Goal: Transaction & Acquisition: Purchase product/service

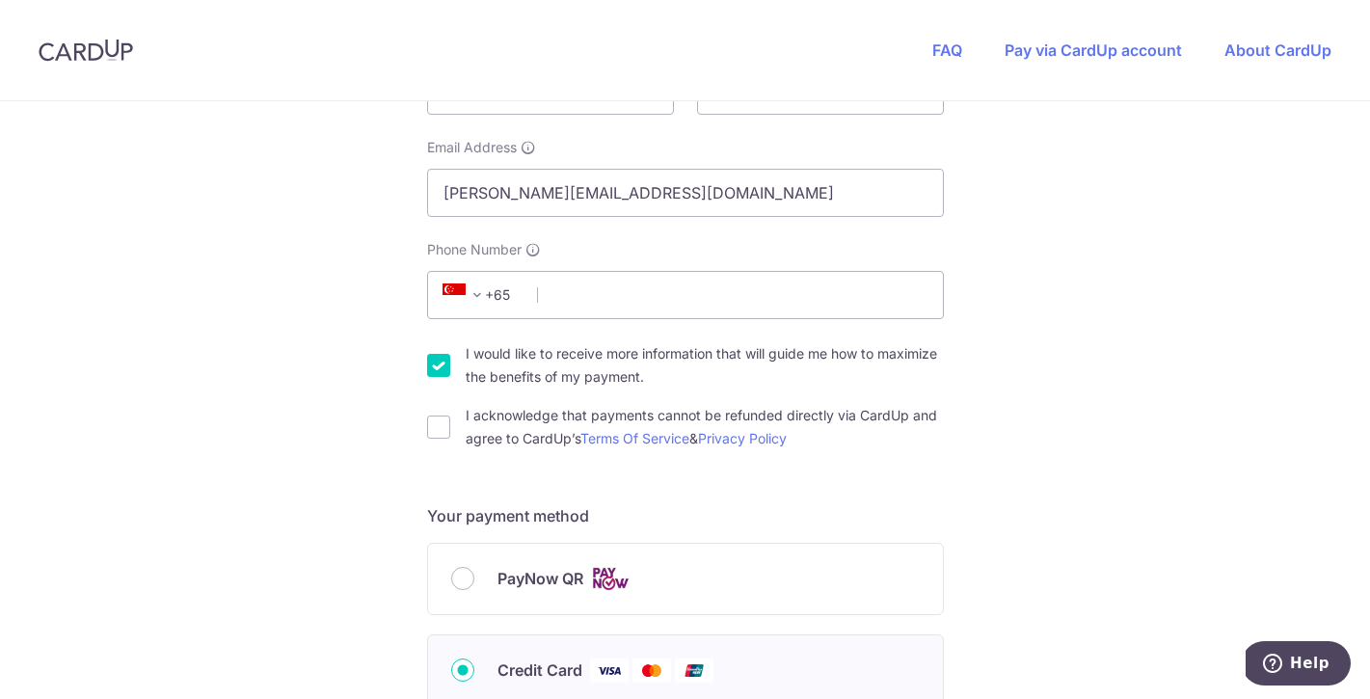
scroll to position [462, 0]
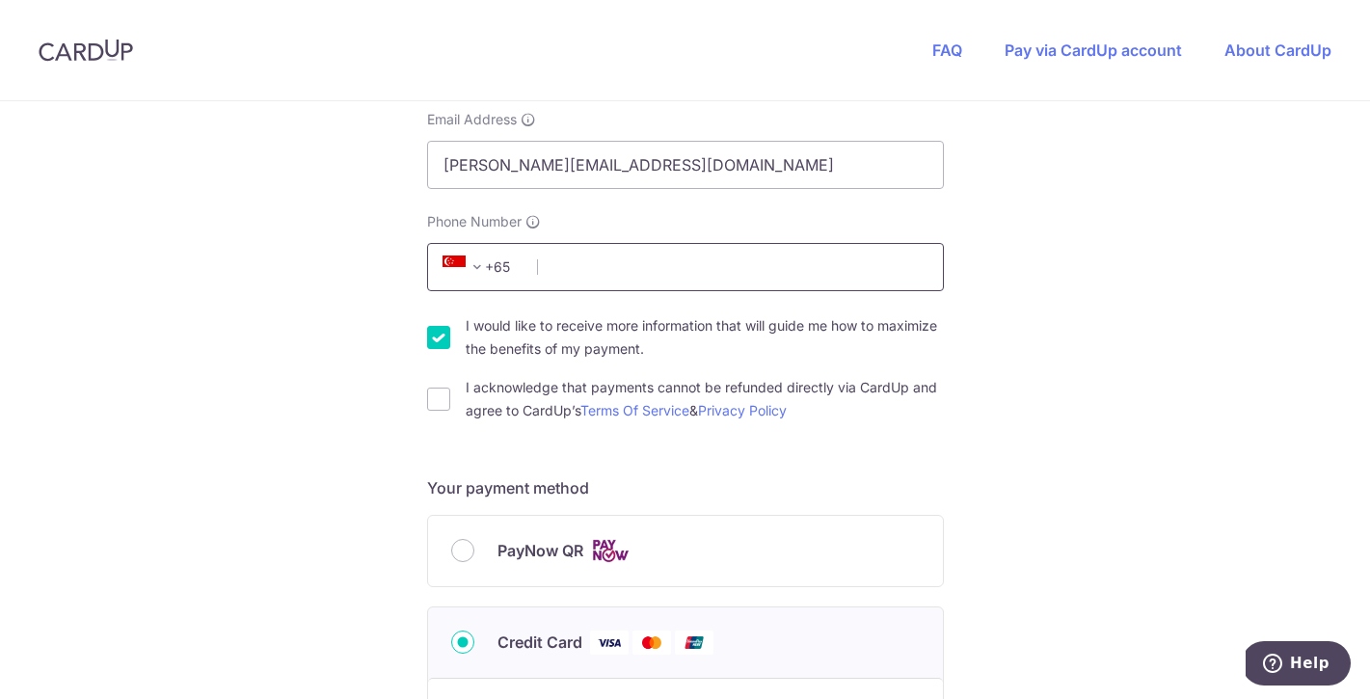
click at [620, 260] on input "Phone Number" at bounding box center [685, 267] width 517 height 48
type input "96693180"
click at [1090, 254] on div "You are paying BE MITEY COMPANY PTE. LTD. BE MITEY COMPANY PTE. LTD. uses CardU…" at bounding box center [685, 580] width 1370 height 1882
click at [440, 399] on input "I acknowledge that payments cannot be refunded directly via CardUp and agree to…" at bounding box center [438, 399] width 23 height 23
checkbox input "true"
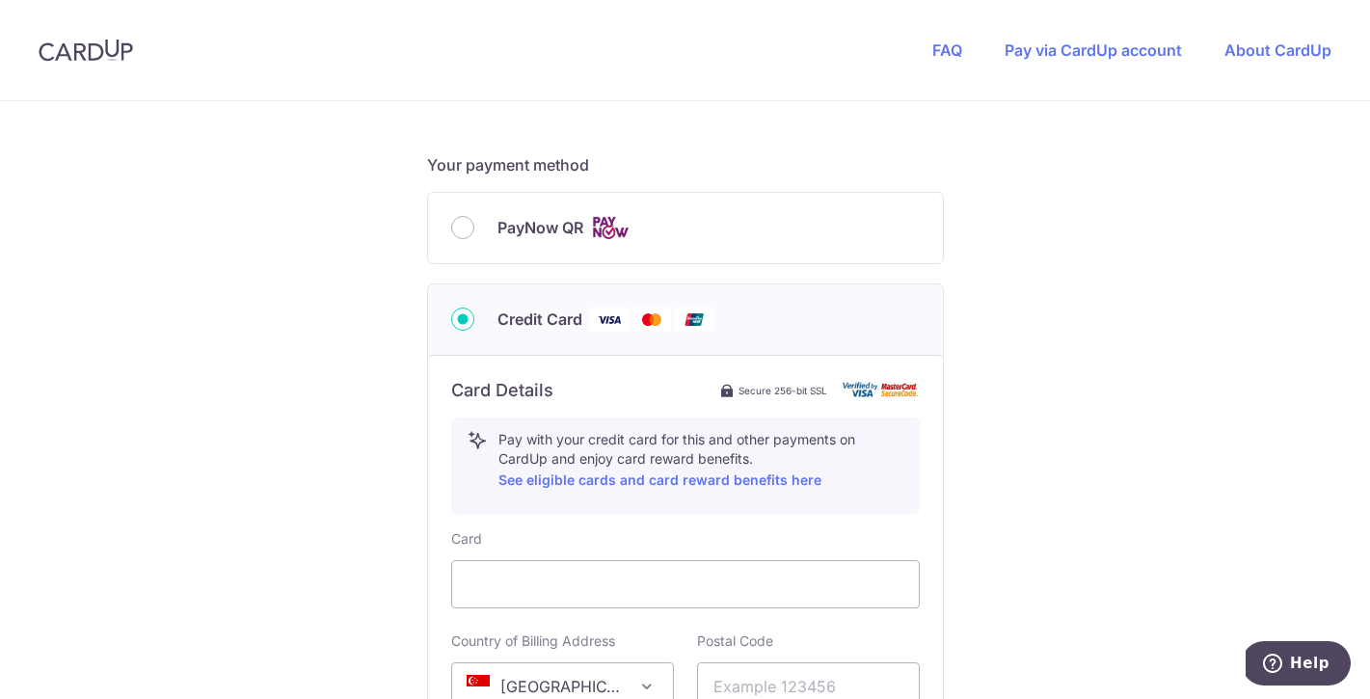
scroll to position [861, 0]
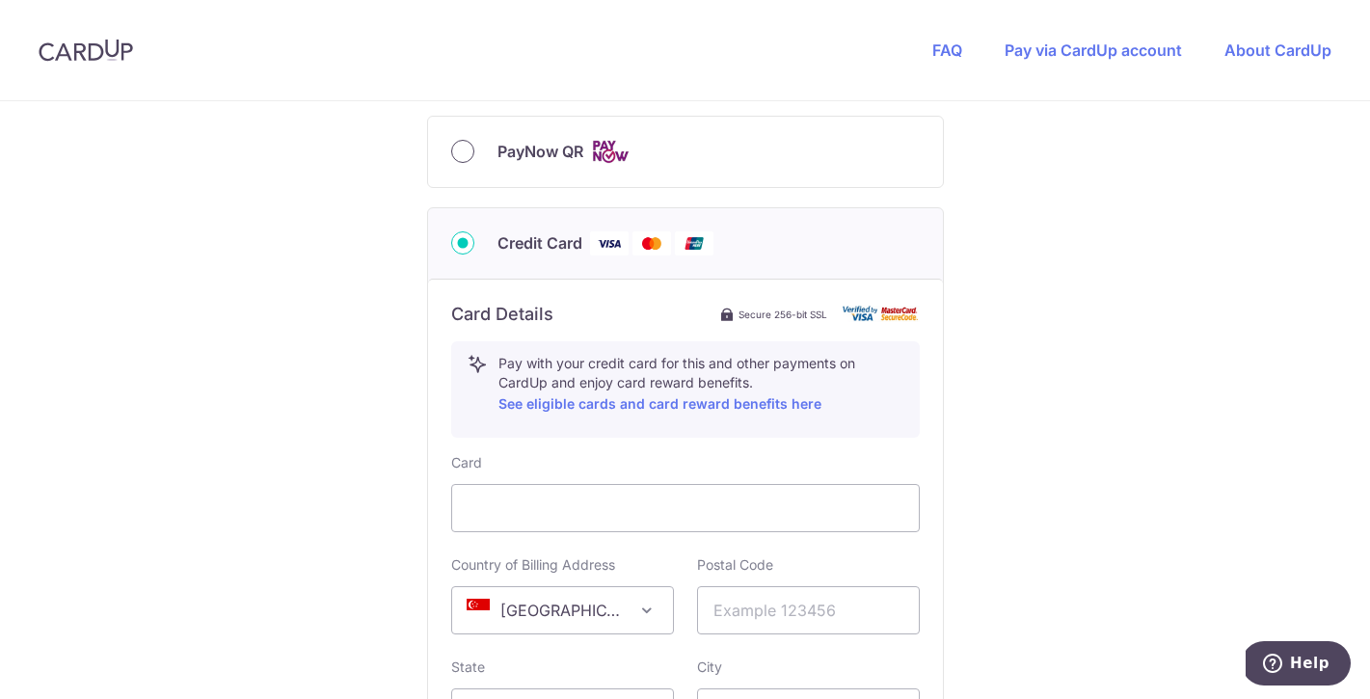
click at [459, 148] on input "PayNow QR" at bounding box center [462, 151] width 23 height 23
radio input "true"
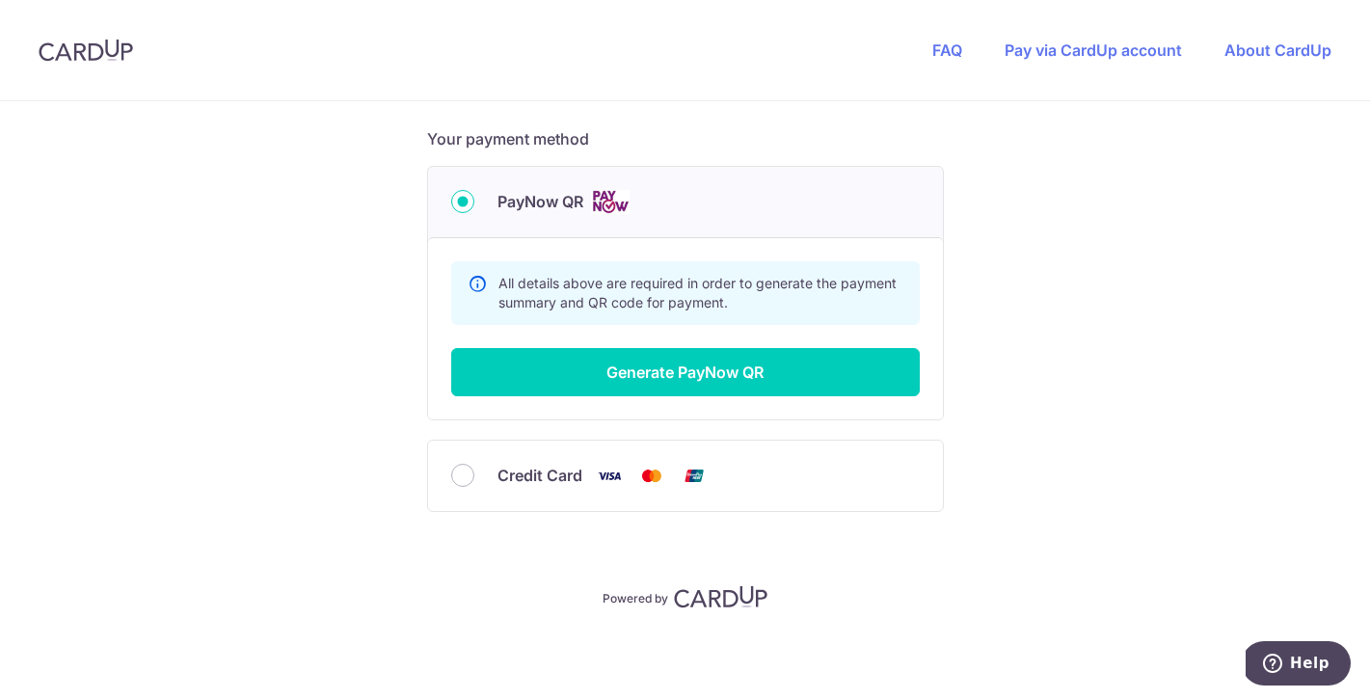
scroll to position [810, 0]
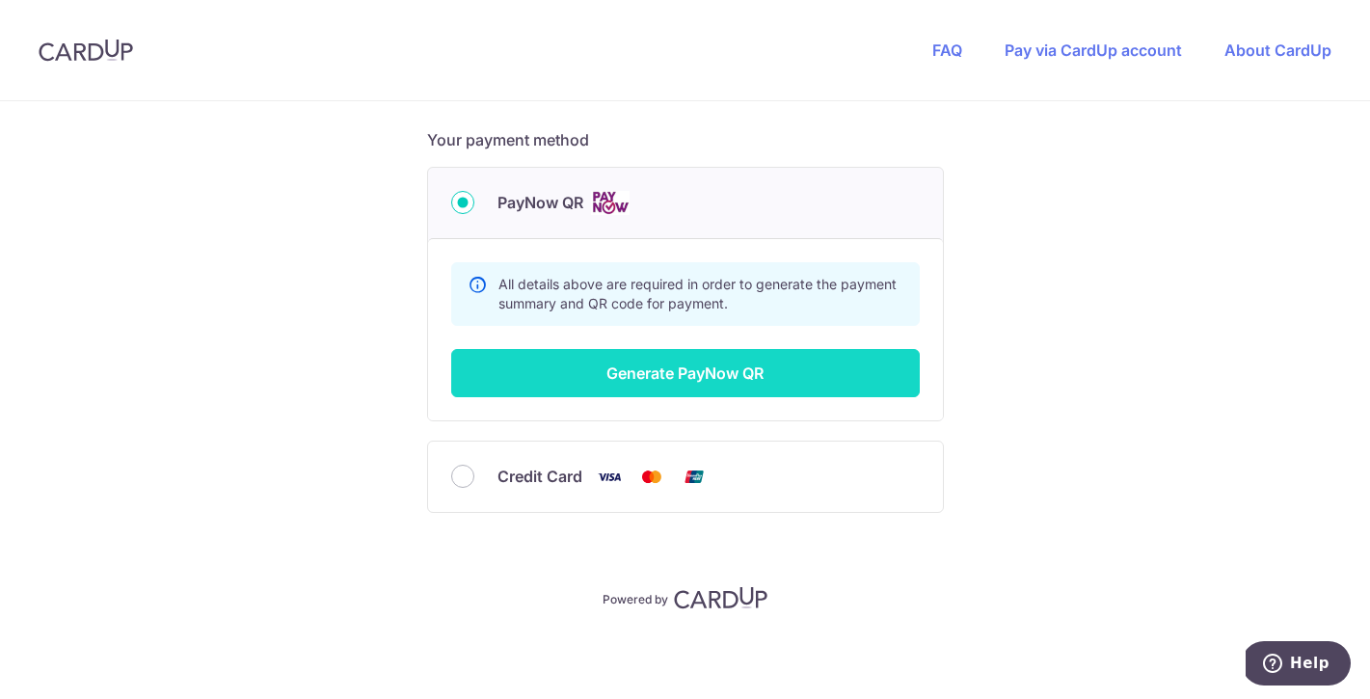
click at [699, 380] on button "Generate PayNow QR" at bounding box center [685, 373] width 469 height 48
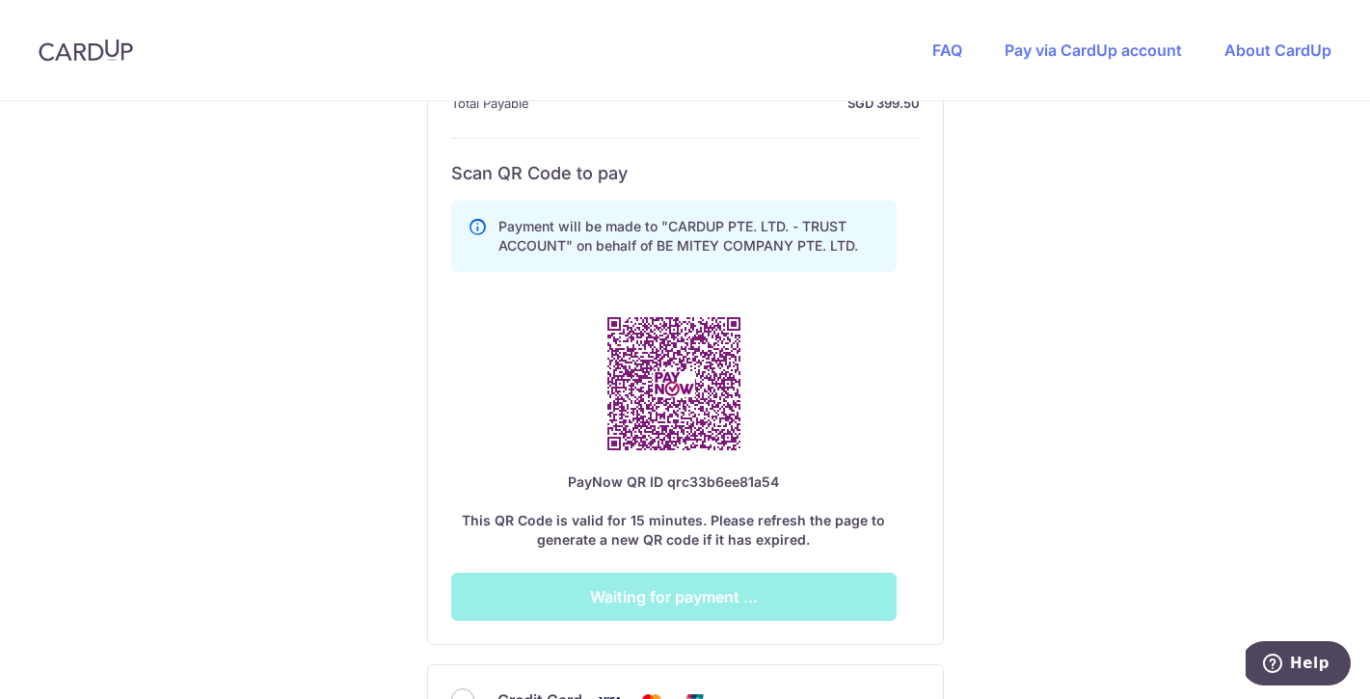
scroll to position [1028, 0]
